Goal: Task Accomplishment & Management: Manage account settings

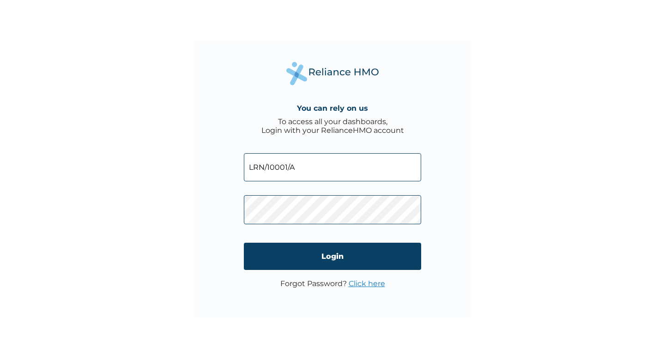
click at [368, 288] on link "Click here" at bounding box center [367, 284] width 36 height 9
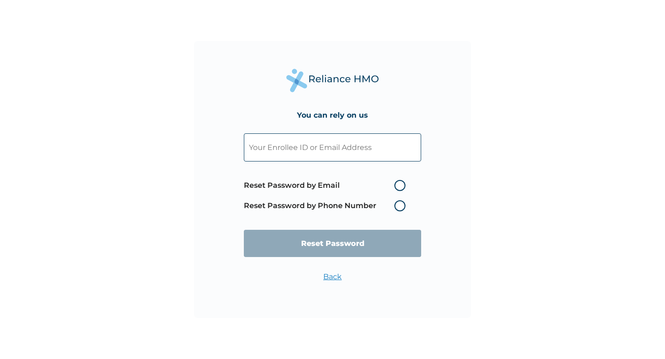
type input "LRN/10001/A"
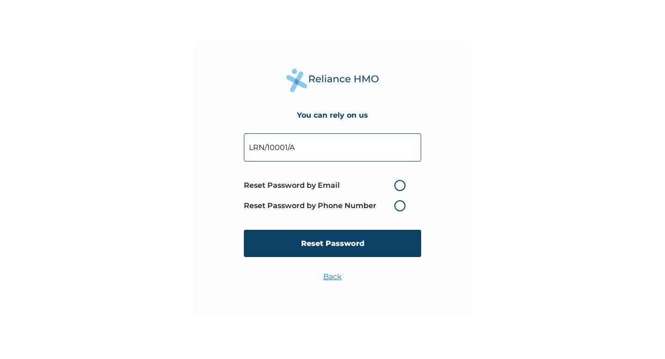
click at [402, 183] on label "Reset Password by Email" at bounding box center [327, 185] width 166 height 11
click at [396, 183] on input "Reset Password by Email" at bounding box center [389, 185] width 15 height 15
radio input "true"
click at [353, 142] on input "LRN/10001/A" at bounding box center [332, 148] width 177 height 28
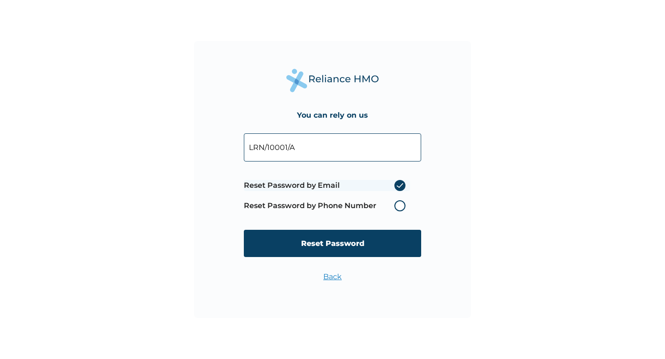
click at [353, 142] on input "LRN/10001/A" at bounding box center [332, 148] width 177 height 28
paste input "info@learnspace.com.ng"
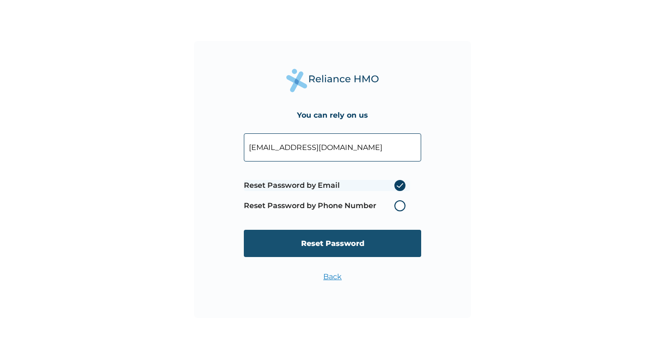
type input "info@learnspace.com.ng"
click at [366, 255] on input "Reset Password" at bounding box center [332, 243] width 177 height 27
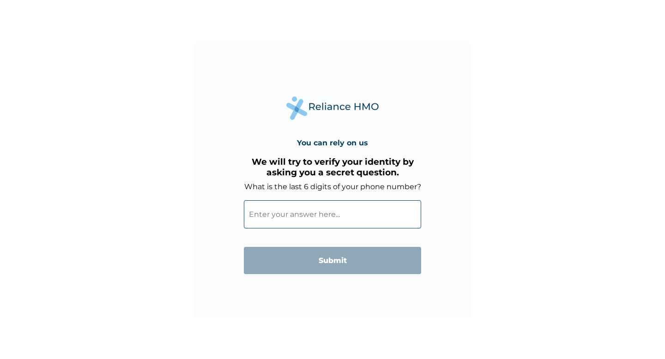
click at [392, 222] on input "What is the last 6 digits of your phone number?" at bounding box center [332, 215] width 177 height 28
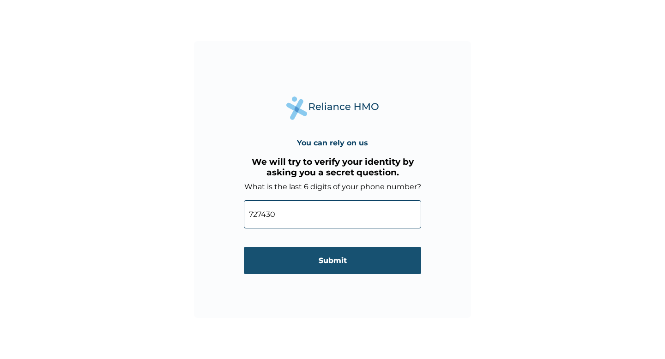
type input "727430"
click at [387, 268] on input "Submit" at bounding box center [332, 260] width 177 height 27
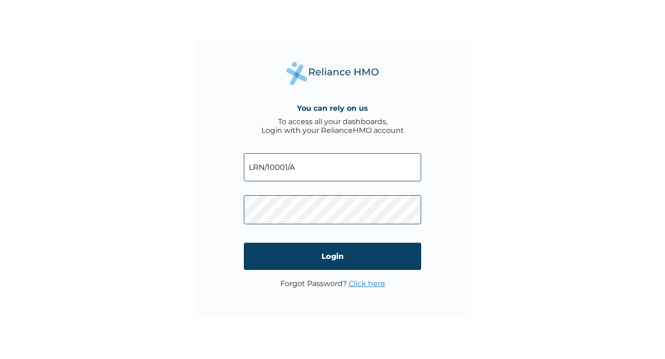
click at [317, 174] on input "LRN/10001/A" at bounding box center [332, 167] width 177 height 28
type input "info@learnspace.com.ng"
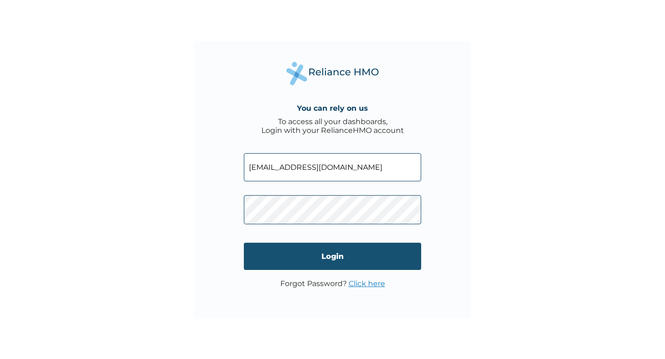
click at [394, 262] on input "Login" at bounding box center [332, 256] width 177 height 27
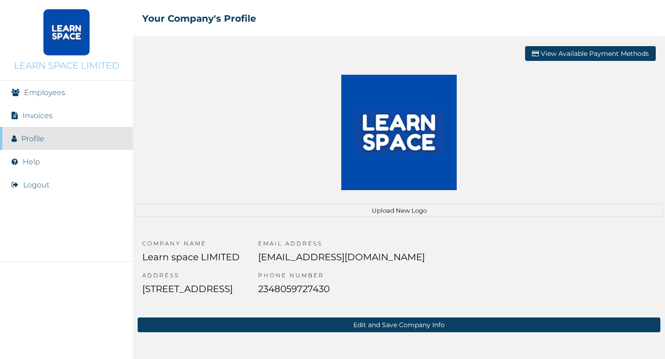
click at [63, 122] on li "Invoices" at bounding box center [66, 115] width 133 height 23
click at [52, 94] on link "Employees" at bounding box center [44, 92] width 41 height 9
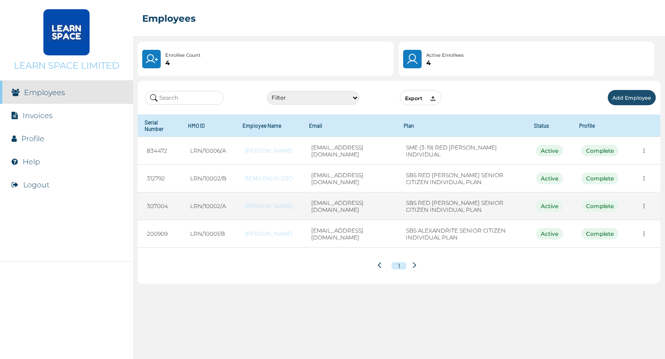
click at [645, 205] on icon "more" at bounding box center [644, 206] width 7 height 7
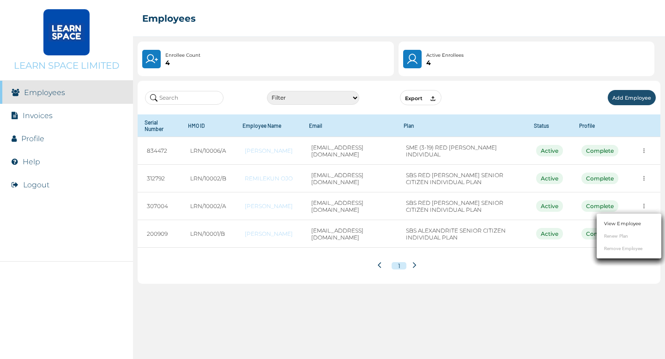
click at [631, 225] on link "View Employee" at bounding box center [622, 223] width 37 height 7
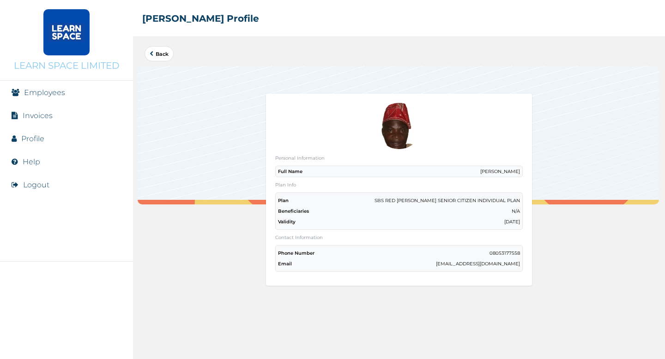
click at [421, 200] on p "SBS RED BERYL SENIOR CITIZEN INDIVIDUAL PLAN" at bounding box center [448, 201] width 146 height 6
click at [421, 200] on p "SBS RED [PERSON_NAME] SENIOR CITIZEN INDIVIDUAL PLAN" at bounding box center [448, 201] width 146 height 6
click at [421, 200] on p "SBS RED BERYL SENIOR CITIZEN INDIVIDUAL PLAN" at bounding box center [448, 201] width 146 height 6
click at [155, 53] on link "Back" at bounding box center [159, 53] width 19 height 5
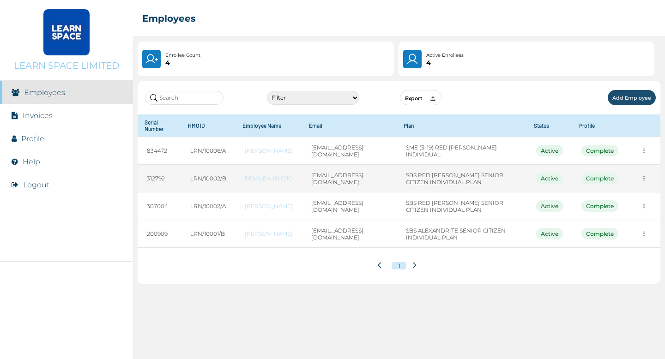
click at [648, 178] on button "more" at bounding box center [644, 178] width 14 height 14
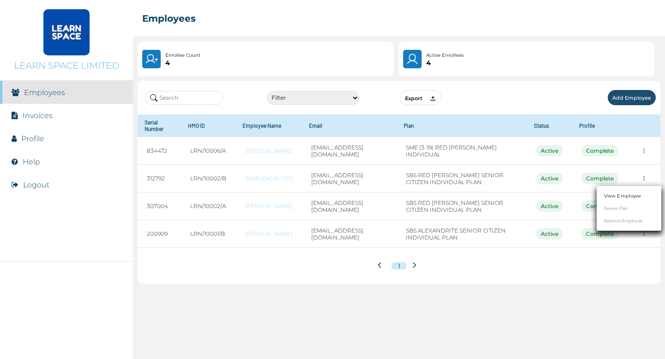
click at [626, 194] on link "View Employee" at bounding box center [622, 196] width 37 height 7
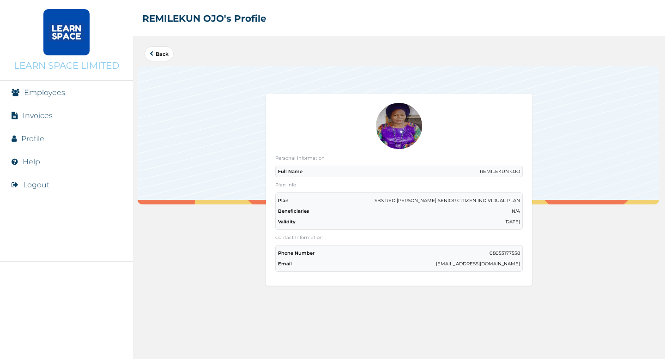
click at [163, 51] on link "Back" at bounding box center [159, 53] width 19 height 5
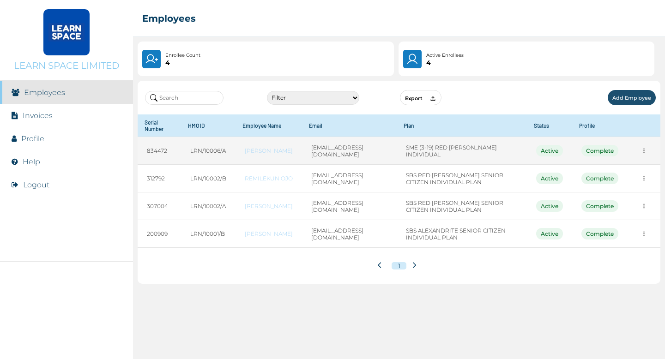
click at [644, 154] on icon "more" at bounding box center [644, 150] width 7 height 7
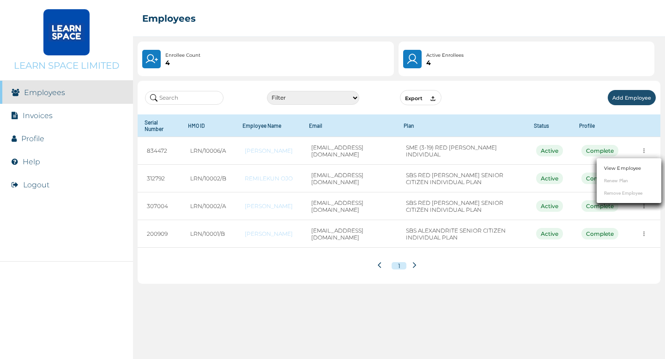
click at [517, 119] on div at bounding box center [332, 179] width 665 height 359
click at [64, 118] on li "Invoices" at bounding box center [66, 115] width 133 height 23
click at [40, 116] on link "Invoices" at bounding box center [38, 115] width 30 height 9
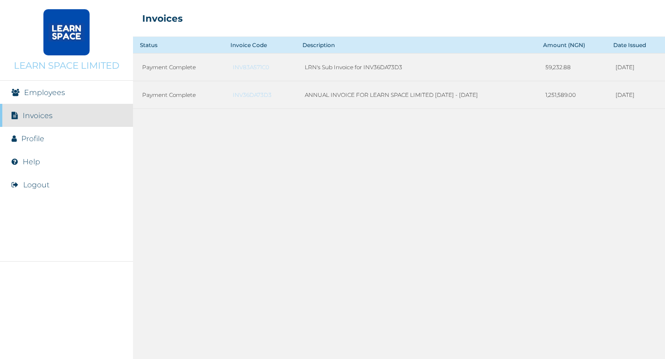
click at [64, 95] on link "Employees" at bounding box center [44, 92] width 41 height 9
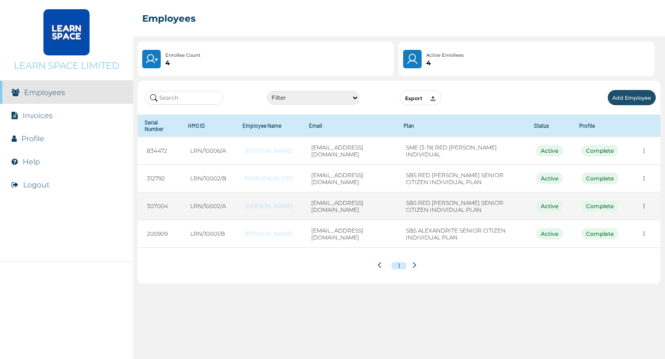
click at [648, 206] on button "more" at bounding box center [644, 206] width 14 height 14
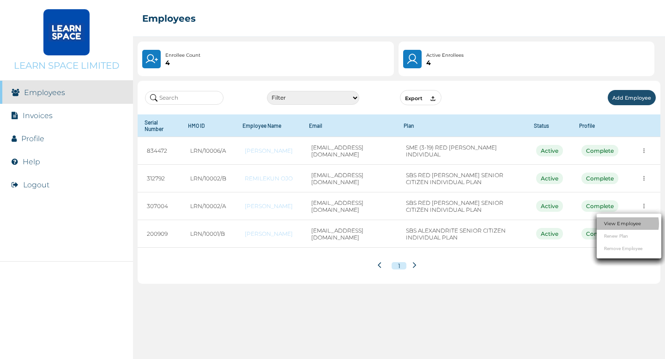
click at [632, 221] on link "View Employee" at bounding box center [622, 223] width 37 height 7
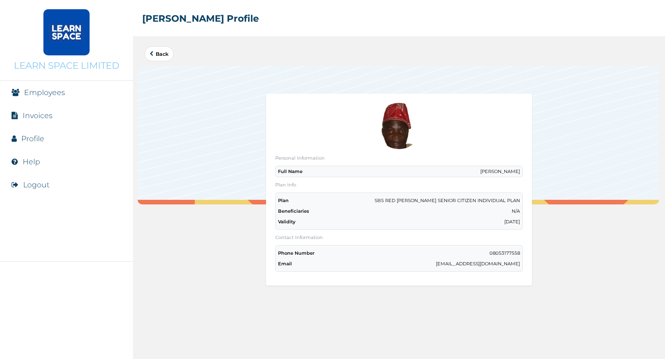
click at [502, 162] on div "Personal Information Full Name Ayodeji Ojo" at bounding box center [399, 166] width 248 height 22
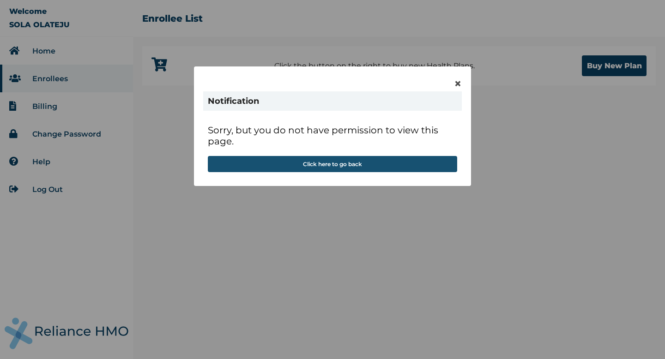
click at [429, 164] on button "Click here to go back" at bounding box center [332, 164] width 249 height 16
click at [428, 164] on button "Click here to go back" at bounding box center [332, 164] width 249 height 16
click at [426, 163] on button "Click here to go back" at bounding box center [332, 164] width 249 height 16
click at [457, 83] on span "×" at bounding box center [458, 84] width 8 height 16
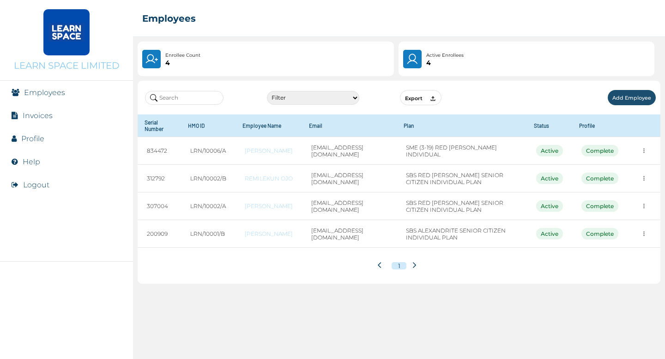
click at [41, 187] on button "Logout" at bounding box center [36, 185] width 26 height 9
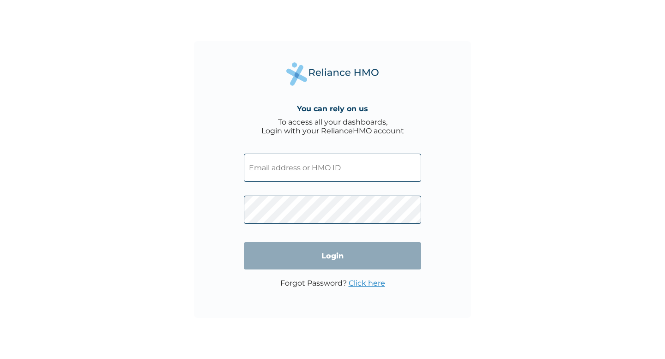
type input "[EMAIL_ADDRESS][DOMAIN_NAME]"
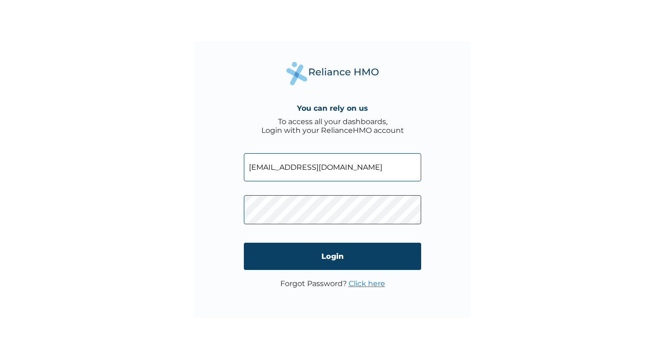
click at [367, 285] on link "Click here" at bounding box center [367, 284] width 36 height 9
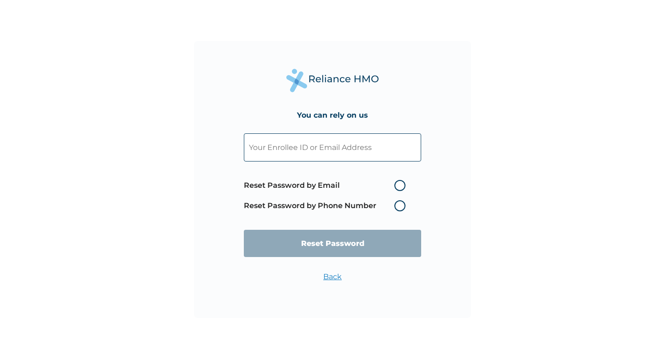
type input "info@learnspace.com.ng"
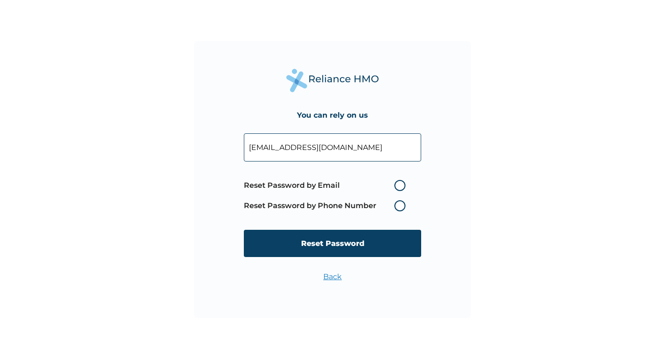
click at [375, 149] on input "info@learnspace.com.ng" at bounding box center [332, 148] width 177 height 28
click at [491, 200] on div "You can rely on us info@learnspace.com.ng Reset Password by Email Reset Passwor…" at bounding box center [332, 179] width 665 height 359
click at [377, 152] on input "info@learnspace.com.ng" at bounding box center [332, 148] width 177 height 28
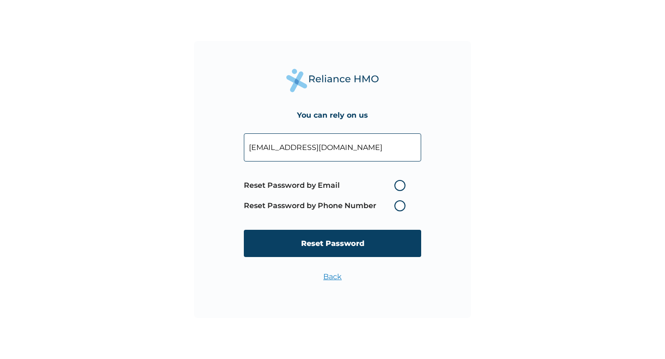
click at [377, 152] on input "info@learnspace.com.ng" at bounding box center [332, 148] width 177 height 28
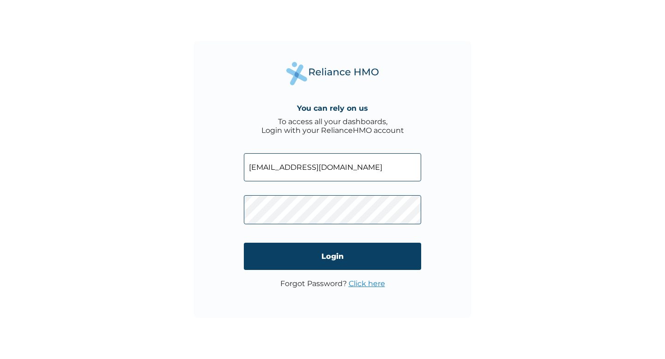
click at [344, 163] on input "info@learnspace.com.ng" at bounding box center [332, 167] width 177 height 28
click at [373, 286] on link "Click here" at bounding box center [367, 284] width 36 height 9
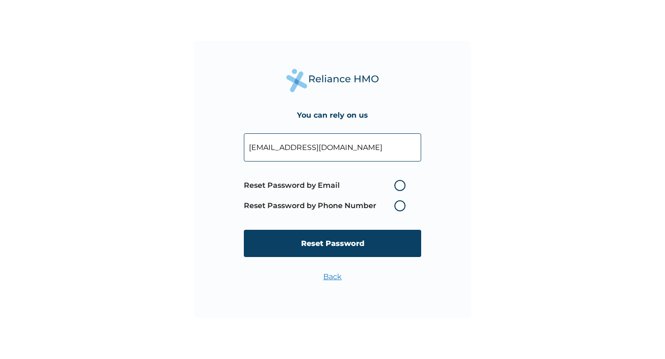
click at [364, 147] on input "info@learnspace.com.ng" at bounding box center [332, 148] width 177 height 28
type input "tolulopeojo6@gmail.com"
click at [400, 188] on label "Reset Password by Email" at bounding box center [327, 185] width 166 height 11
click at [396, 188] on input "Reset Password by Email" at bounding box center [389, 185] width 15 height 15
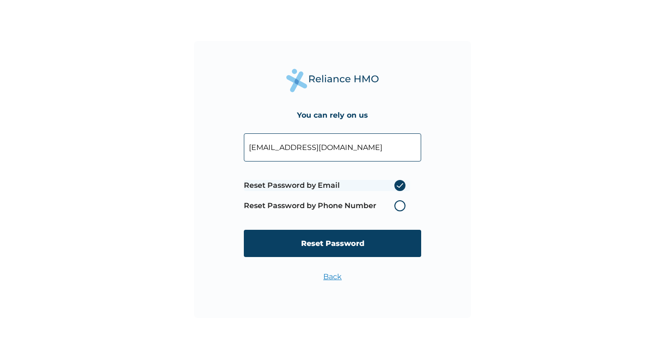
radio input "true"
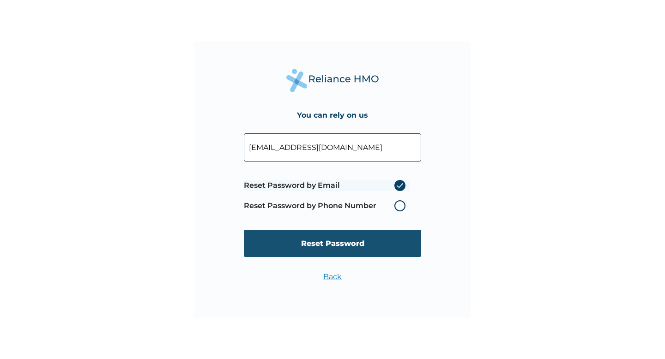
click at [396, 243] on input "Reset Password" at bounding box center [332, 243] width 177 height 27
